Goal: Transaction & Acquisition: Purchase product/service

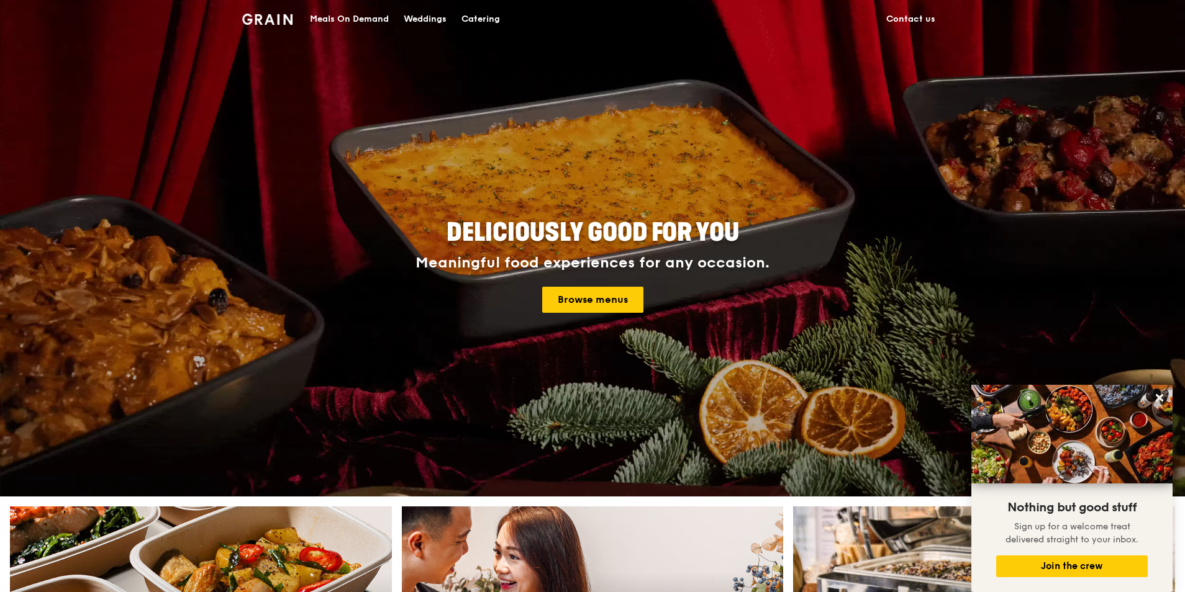
click at [602, 283] on h4 "Meaningful food experiences for any occasion. Browse menus" at bounding box center [592, 284] width 559 height 58
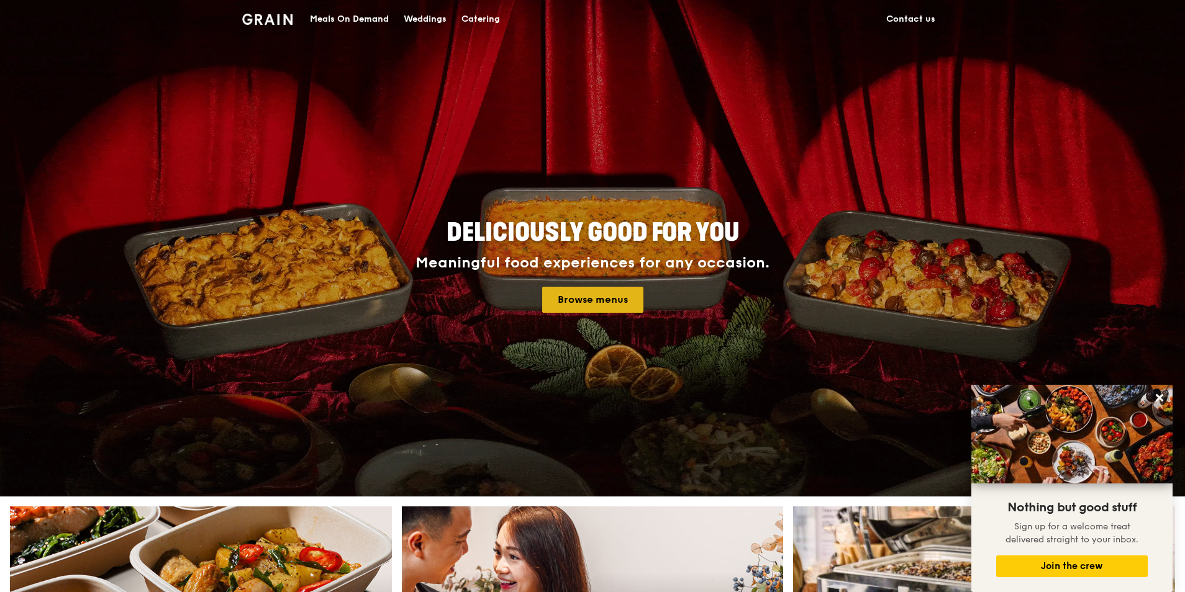
click at [602, 298] on link "Browse menus" at bounding box center [592, 300] width 101 height 26
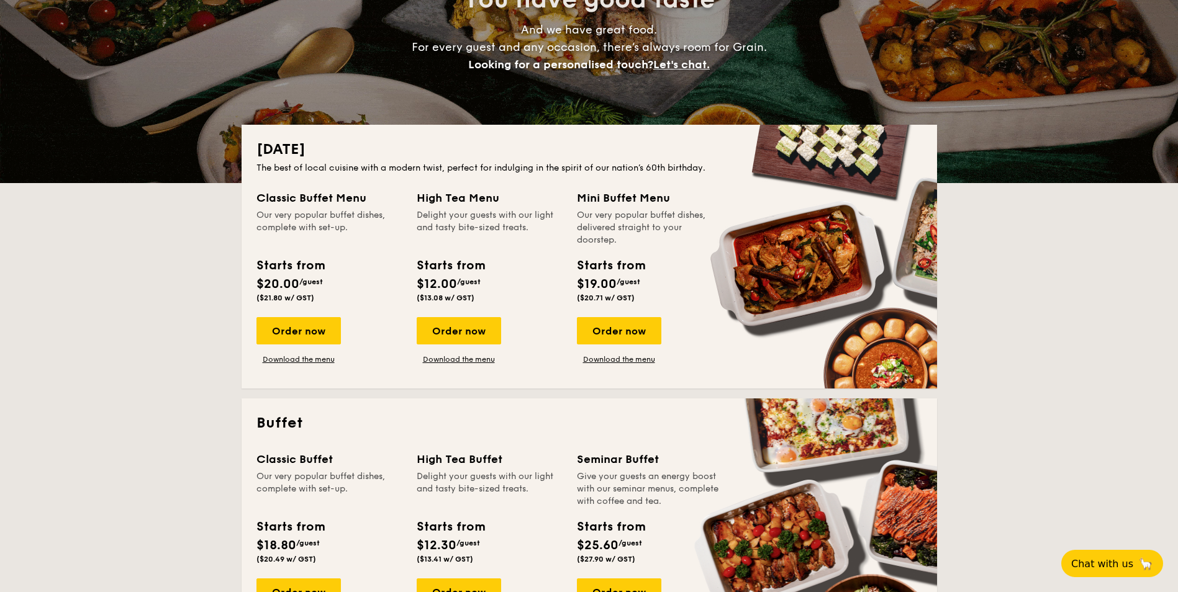
scroll to position [186, 0]
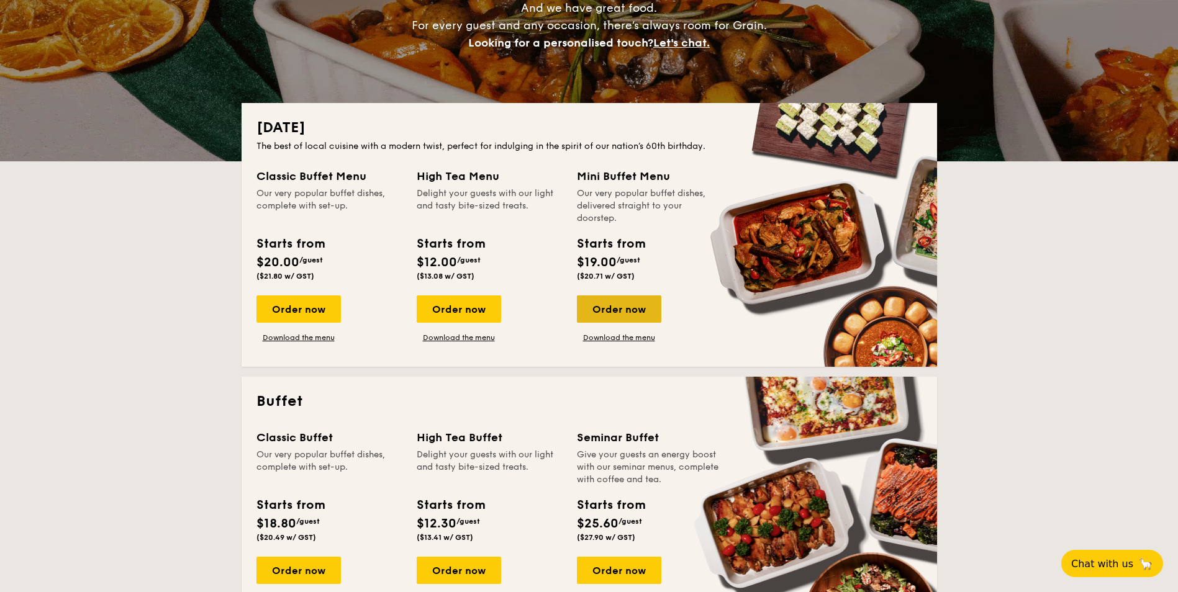
click at [617, 312] on div "Order now" at bounding box center [619, 309] width 84 height 27
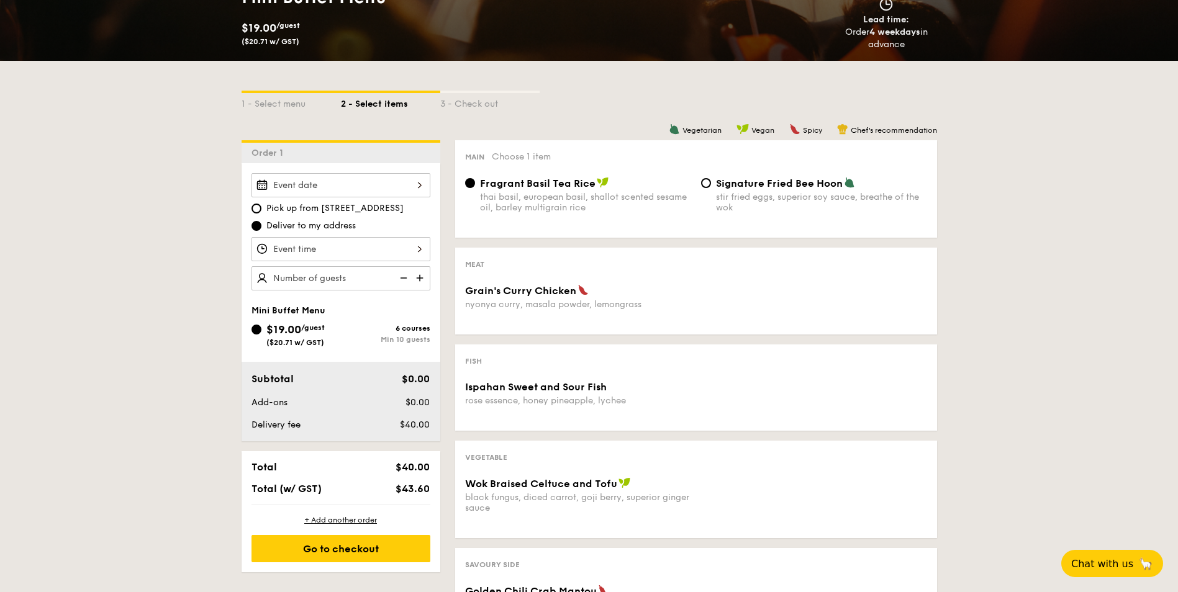
scroll to position [248, 0]
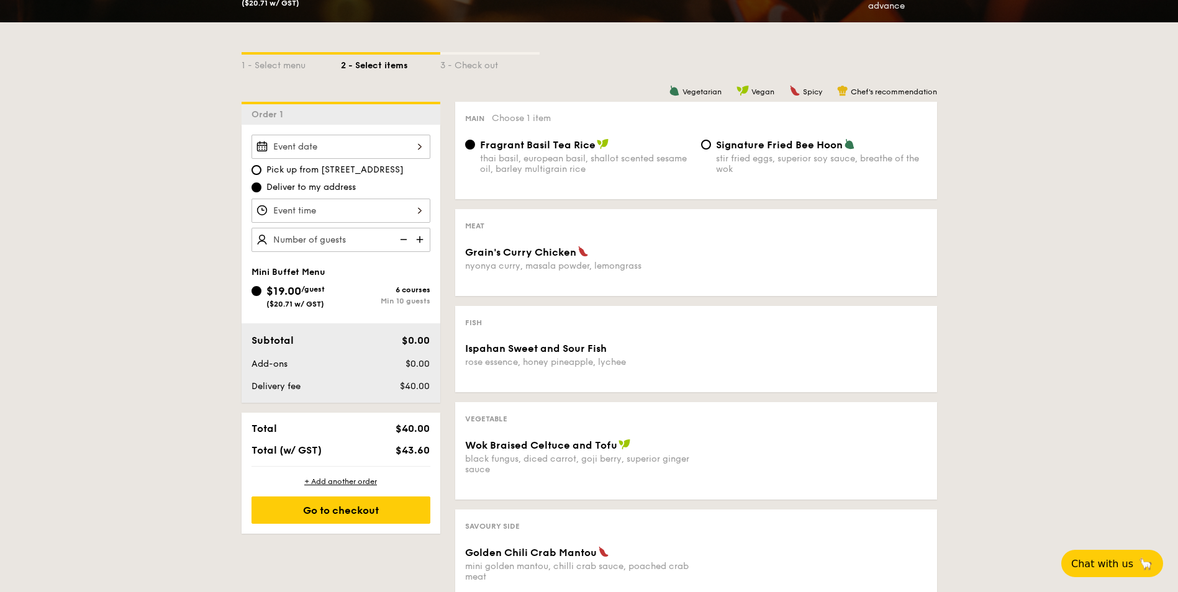
click at [400, 236] on img at bounding box center [402, 240] width 19 height 24
click at [428, 238] on img at bounding box center [421, 240] width 19 height 24
click at [414, 237] on img at bounding box center [421, 240] width 19 height 24
click at [400, 239] on img at bounding box center [402, 240] width 19 height 24
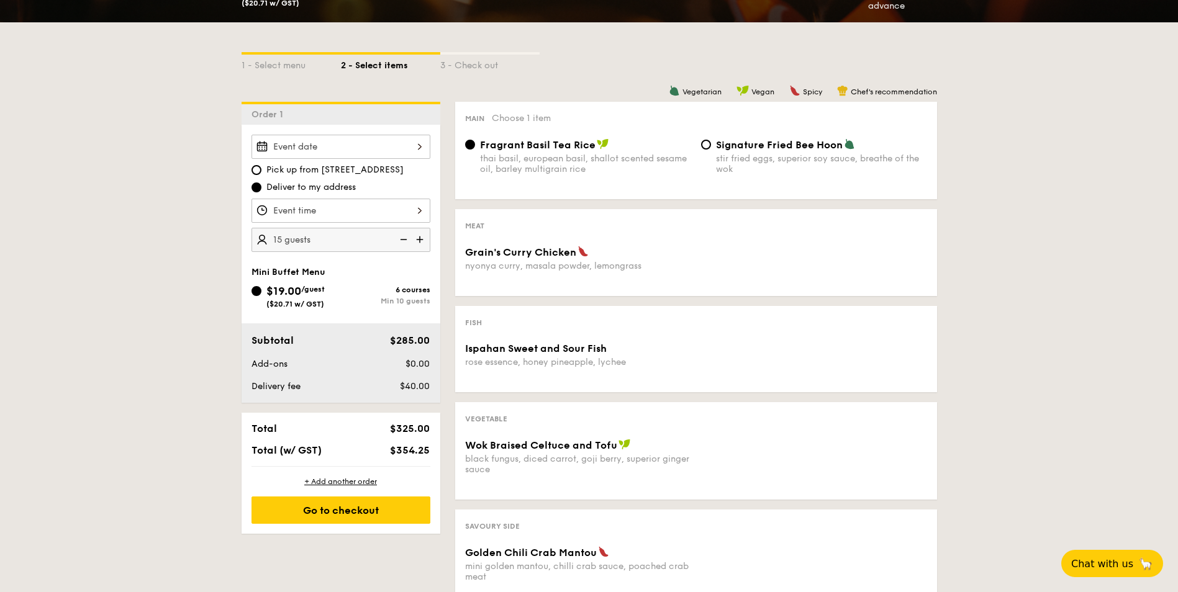
type input "10 guests"
click at [400, 239] on img at bounding box center [402, 240] width 19 height 24
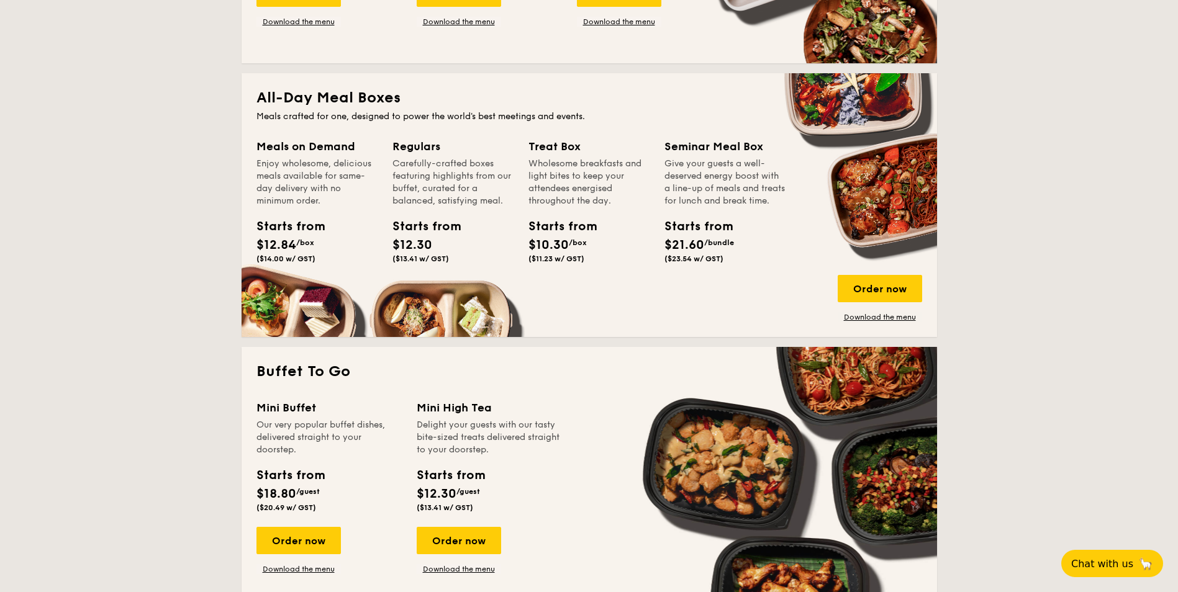
scroll to position [745, 0]
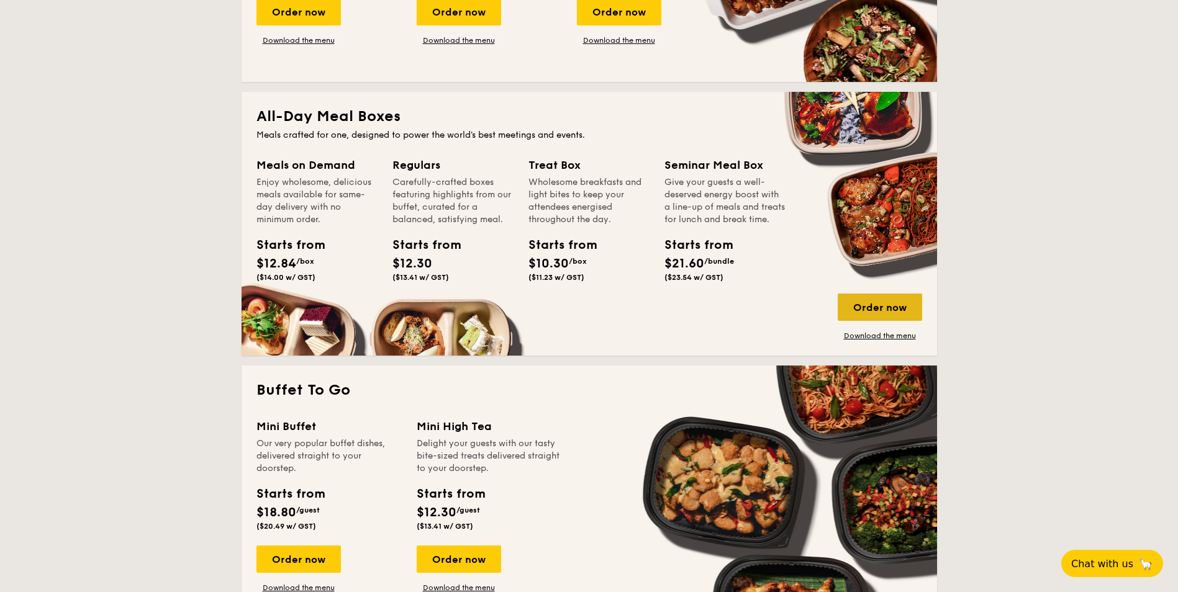
click at [858, 301] on div "Order now" at bounding box center [880, 307] width 84 height 27
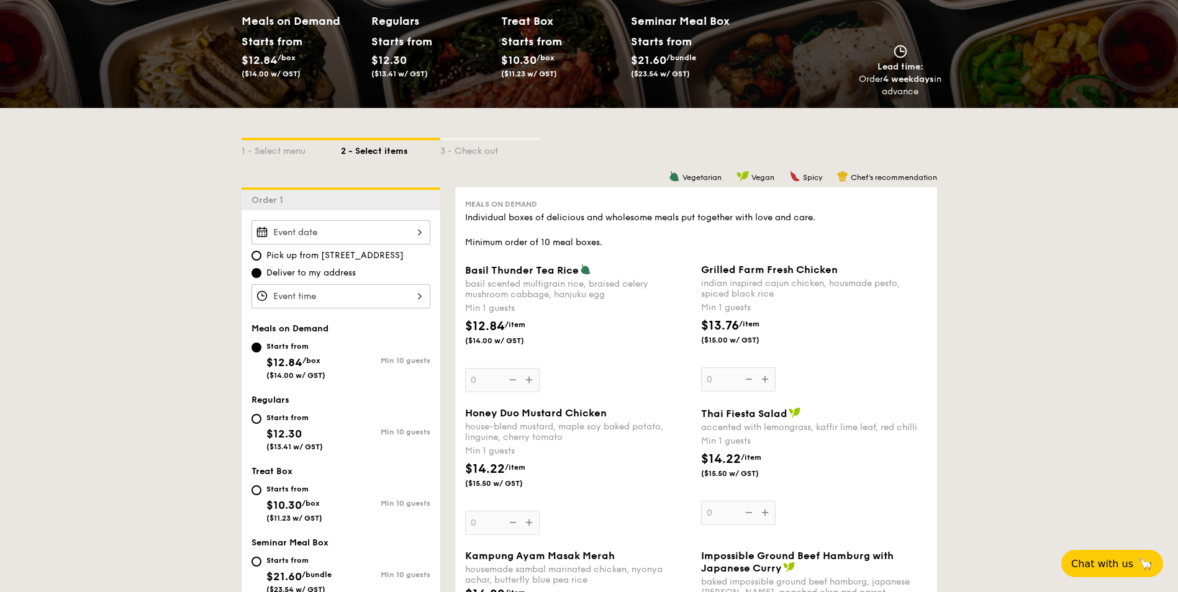
scroll to position [248, 0]
